Goal: Transaction & Acquisition: Purchase product/service

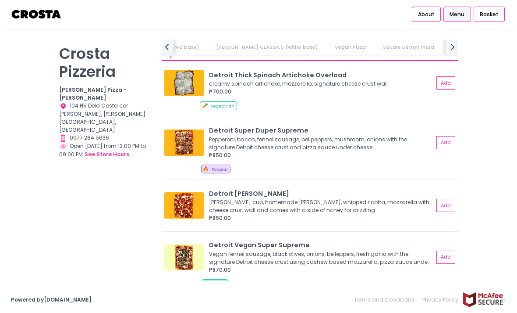
scroll to position [915, 0]
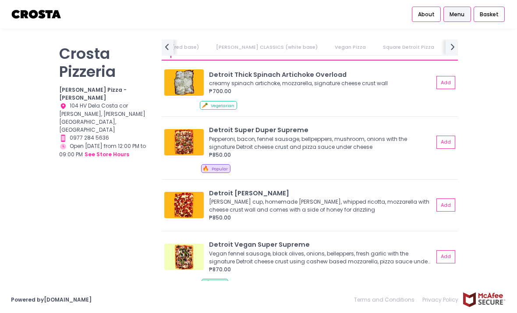
click at [447, 140] on button "Add" at bounding box center [446, 141] width 19 height 13
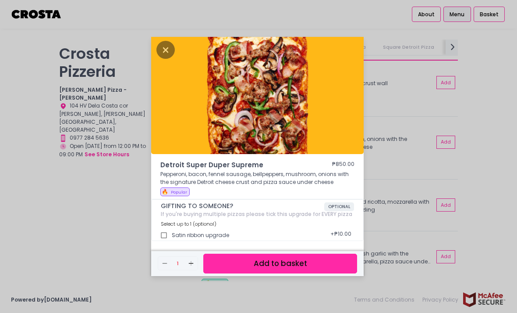
scroll to position [28, 0]
click at [235, 253] on button "Add to basket" at bounding box center [280, 263] width 154 height 20
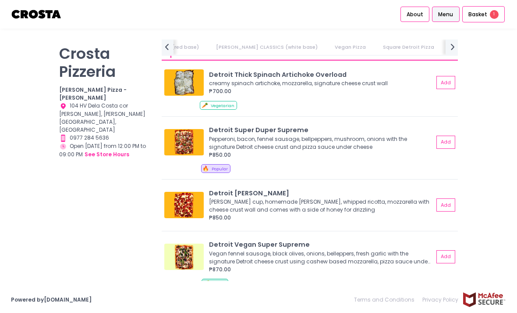
click at [483, 22] on div "Basket 1" at bounding box center [484, 14] width 43 height 17
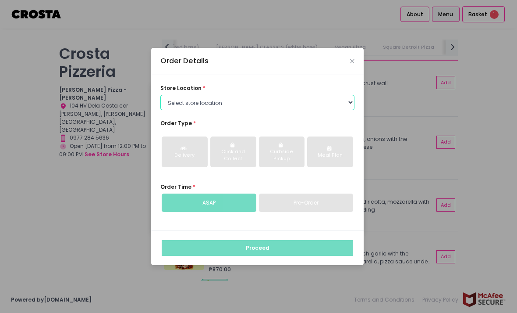
click at [180, 110] on select "Select store location [PERSON_NAME] Pizza - [PERSON_NAME] Pizza - [GEOGRAPHIC_D…" at bounding box center [257, 103] width 194 height 16
select select "5fabb2e53664a8677beaeb89"
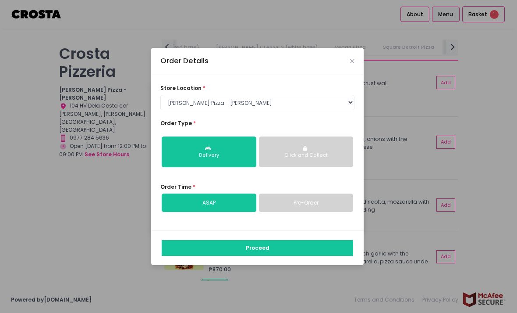
click at [233, 240] on button "Proceed" at bounding box center [258, 248] width 192 height 16
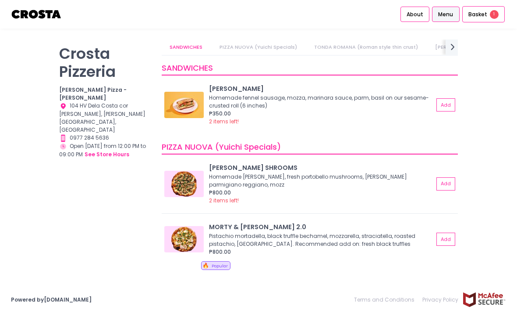
click at [481, 15] on span "Basket" at bounding box center [478, 14] width 19 height 9
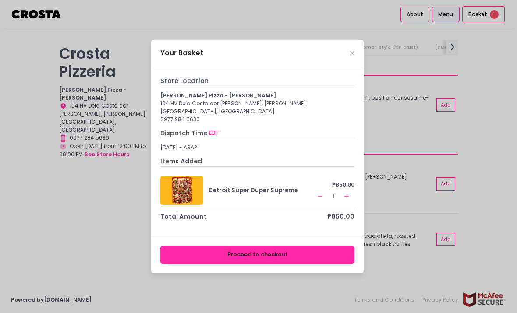
scroll to position [24, 0]
click at [203, 246] on button "Proceed to checkout" at bounding box center [257, 255] width 194 height 18
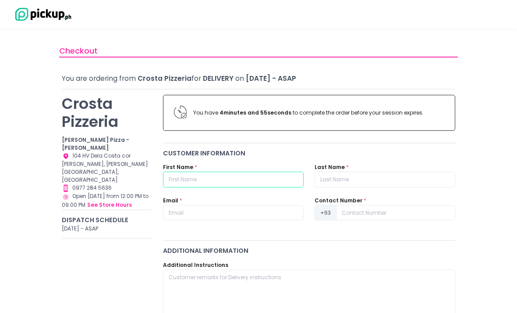
click at [188, 185] on input "text" at bounding box center [233, 179] width 141 height 16
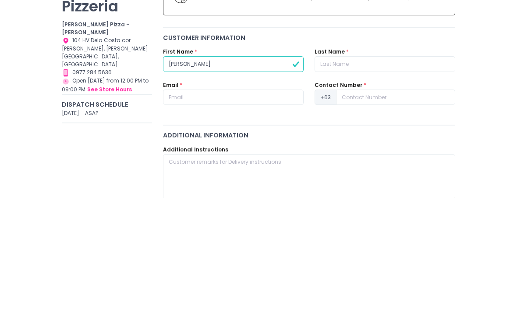
type input "[PERSON_NAME]"
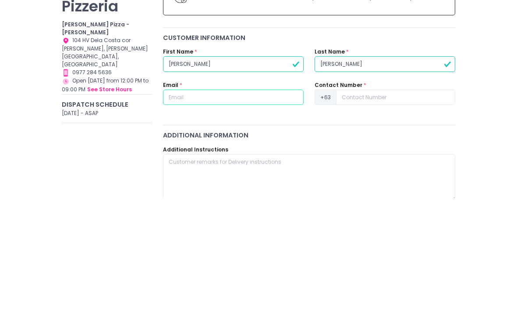
click at [274, 205] on input "text" at bounding box center [233, 213] width 141 height 16
type input "[EMAIL_ADDRESS][DOMAIN_NAME]"
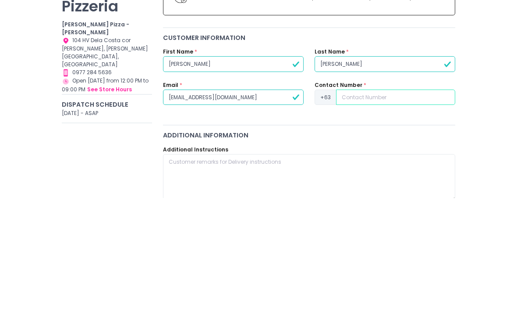
click at [392, 205] on input at bounding box center [395, 213] width 119 height 16
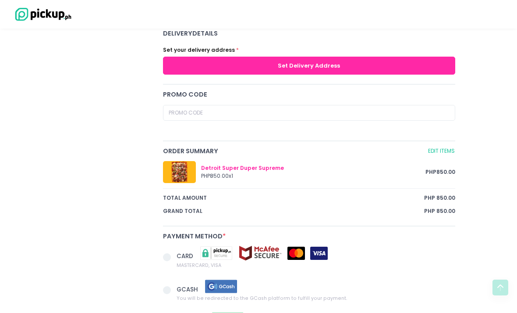
scroll to position [295, 0]
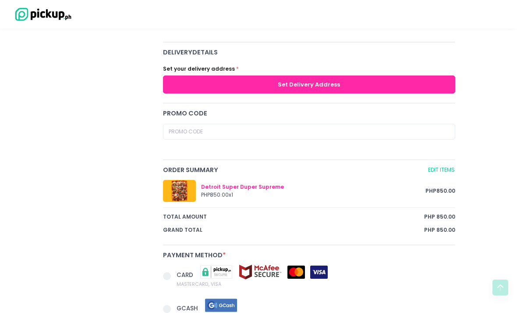
type input "9178030986"
click at [421, 86] on button "Set Delivery Address" at bounding box center [309, 84] width 292 height 18
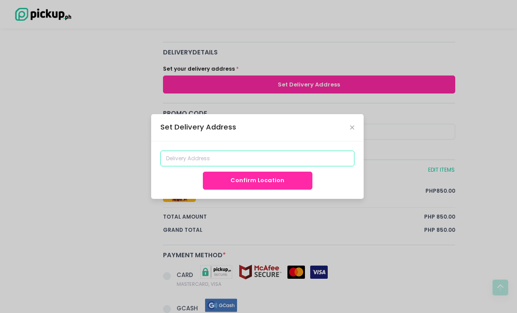
click at [180, 166] on input at bounding box center [257, 158] width 194 height 16
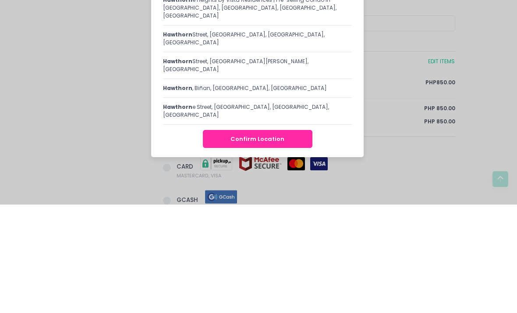
scroll to position [0, 0]
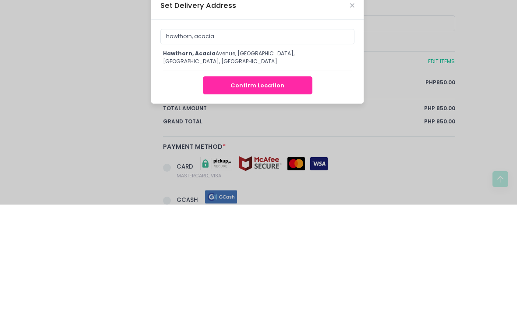
click at [182, 158] on div "hawthorn, [GEOGRAPHIC_DATA], [GEOGRAPHIC_DATA]" at bounding box center [257, 168] width 189 height 21
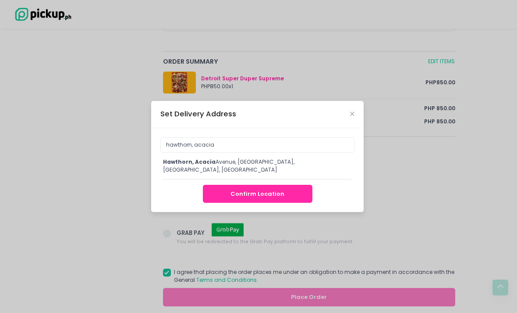
type input "Hawthorn, [GEOGRAPHIC_DATA], [GEOGRAPHIC_DATA], [GEOGRAPHIC_DATA], [GEOGRAPHIC_…"
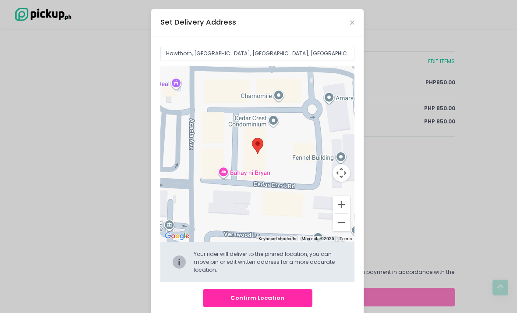
click at [216, 299] on button "Confirm Location" at bounding box center [258, 298] width 110 height 18
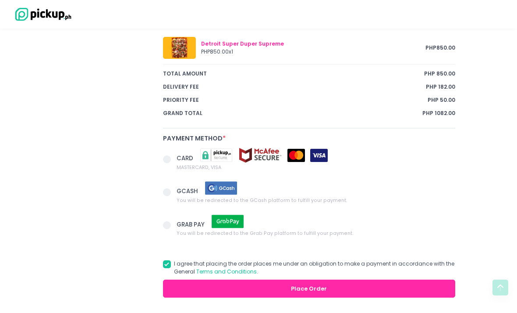
scroll to position [485, 0]
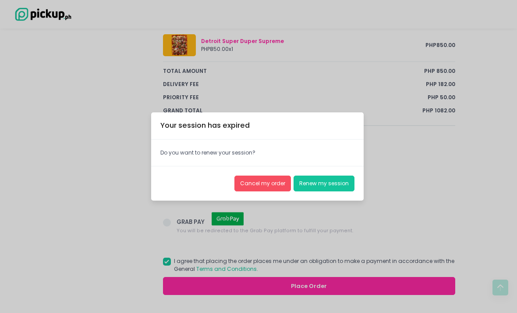
click at [269, 191] on button "Cancel my order" at bounding box center [263, 183] width 57 height 16
